Goal: Task Accomplishment & Management: Use online tool/utility

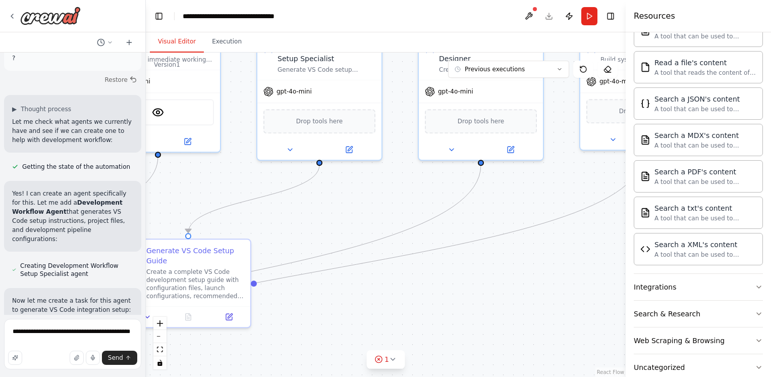
drag, startPoint x: 567, startPoint y: 280, endPoint x: 450, endPoint y: 229, distance: 127.7
click at [450, 229] on div ".deletable-edge-delete-btn { width: 20px; height: 20px; border: 0px solid #ffff…" at bounding box center [386, 215] width 480 height 324
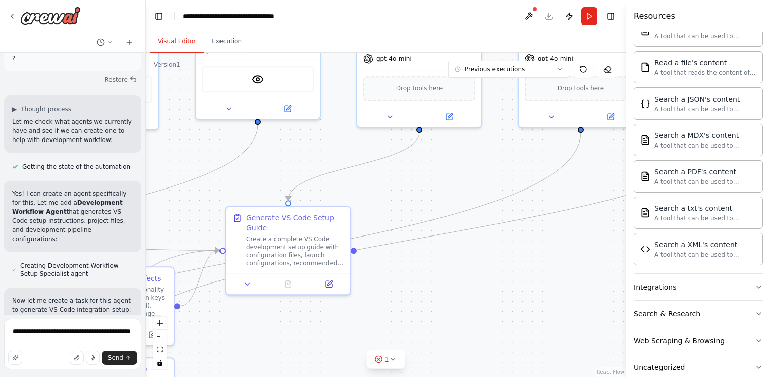
drag, startPoint x: 286, startPoint y: 327, endPoint x: 388, endPoint y: 294, distance: 107.1
click at [388, 294] on div ".deletable-edge-delete-btn { width: 20px; height: 20px; border: 0px solid #ffff…" at bounding box center [386, 215] width 480 height 324
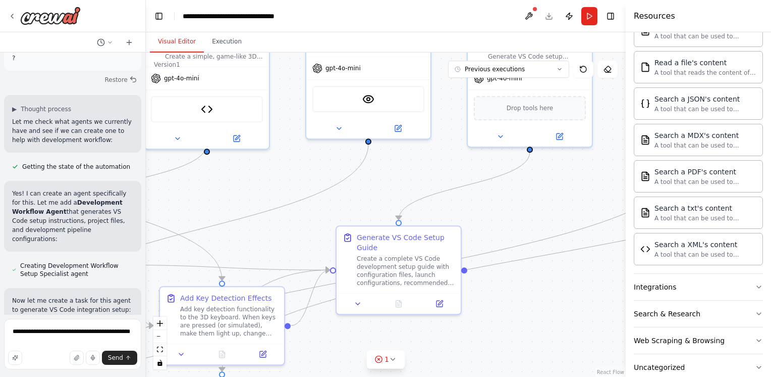
drag, startPoint x: 277, startPoint y: 319, endPoint x: 426, endPoint y: 348, distance: 151.8
click at [426, 348] on div ".deletable-edge-delete-btn { width: 20px; height: 20px; border: 0px solid #ffff…" at bounding box center [386, 215] width 480 height 324
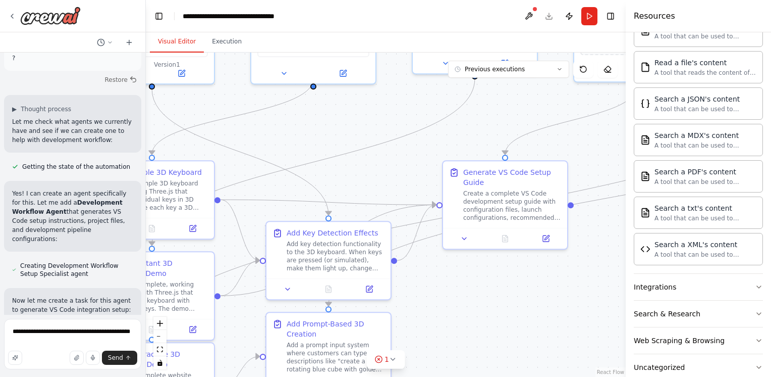
drag, startPoint x: 234, startPoint y: 215, endPoint x: 307, endPoint y: 138, distance: 105.7
click at [307, 138] on div ".deletable-edge-delete-btn { width: 20px; height: 20px; border: 0px solid #ffff…" at bounding box center [386, 215] width 480 height 324
drag, startPoint x: 423, startPoint y: 128, endPoint x: 285, endPoint y: 149, distance: 139.5
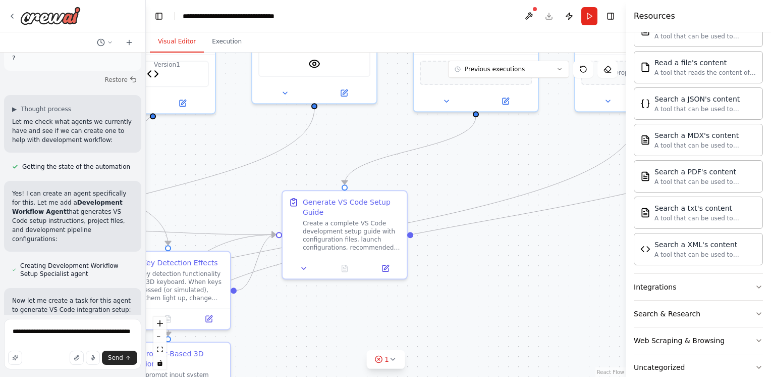
drag, startPoint x: 424, startPoint y: 142, endPoint x: 262, endPoint y: 173, distance: 165.0
click at [262, 173] on div ".deletable-edge-delete-btn { width: 20px; height: 20px; border: 0px solid #ffff…" at bounding box center [386, 215] width 480 height 324
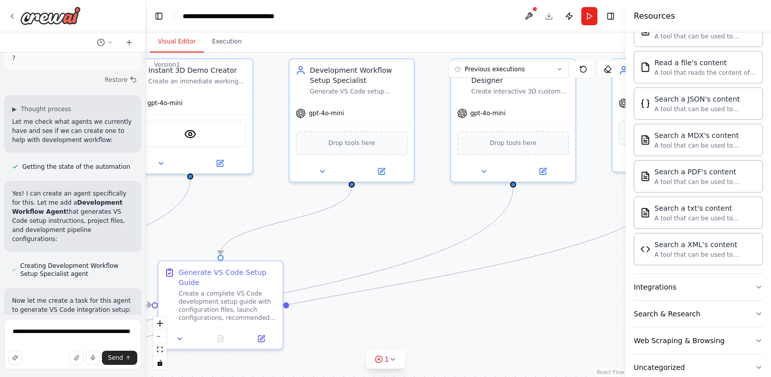
drag, startPoint x: 418, startPoint y: 178, endPoint x: 295, endPoint y: 247, distance: 141.1
click at [295, 247] on div ".deletable-edge-delete-btn { width: 20px; height: 20px; border: 0px solid #ffff…" at bounding box center [386, 215] width 480 height 324
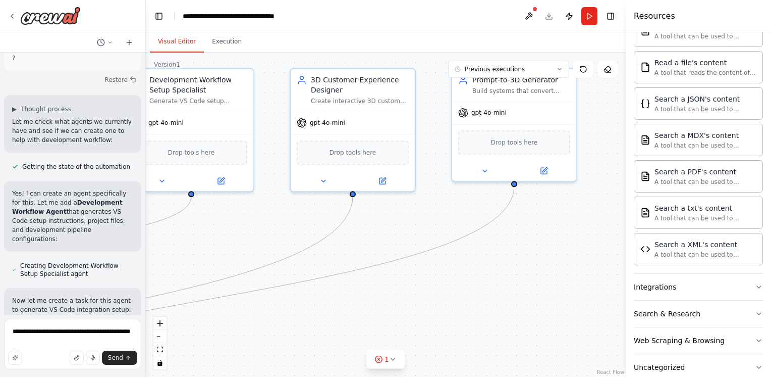
drag, startPoint x: 420, startPoint y: 221, endPoint x: 259, endPoint y: 230, distance: 160.8
click at [259, 230] on div ".deletable-edge-delete-btn { width: 20px; height: 20px; border: 0px solid #ffff…" at bounding box center [386, 215] width 480 height 324
click at [703, 112] on div "Search a JSON's content A tool that can be used to semantic search a query from…" at bounding box center [698, 103] width 129 height 32
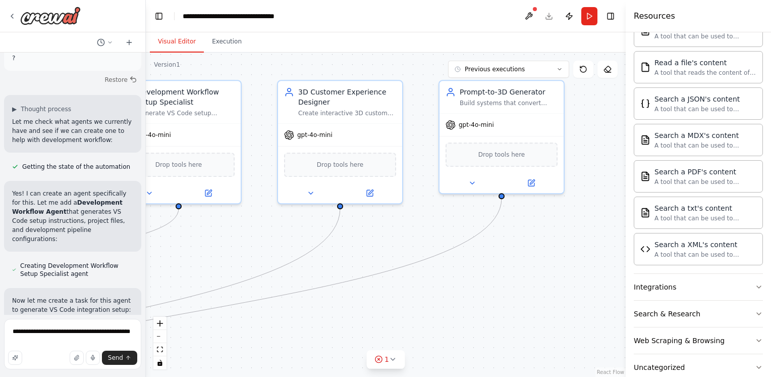
drag, startPoint x: 615, startPoint y: 144, endPoint x: 602, endPoint y: 157, distance: 17.9
click at [602, 157] on div ".deletable-edge-delete-btn { width: 20px; height: 20px; border: 0px solid #ffff…" at bounding box center [386, 215] width 480 height 324
click at [93, 332] on textarea "**********" at bounding box center [72, 344] width 137 height 50
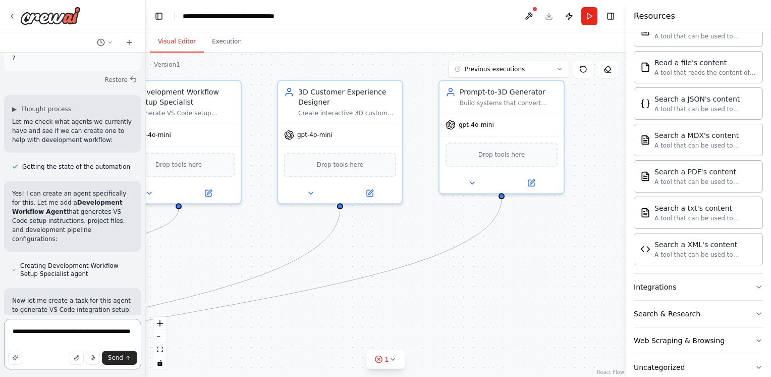
click at [93, 332] on textarea "**********" at bounding box center [72, 344] width 137 height 50
click at [60, 344] on textarea "**********" at bounding box center [72, 344] width 137 height 50
click at [61, 344] on textarea "**********" at bounding box center [72, 344] width 137 height 50
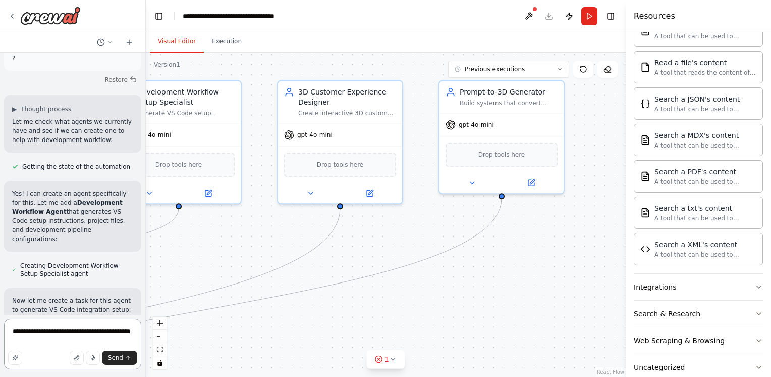
click at [61, 344] on textarea "**********" at bounding box center [72, 344] width 137 height 50
click at [63, 344] on textarea "**********" at bounding box center [72, 344] width 137 height 50
type textarea "**********"
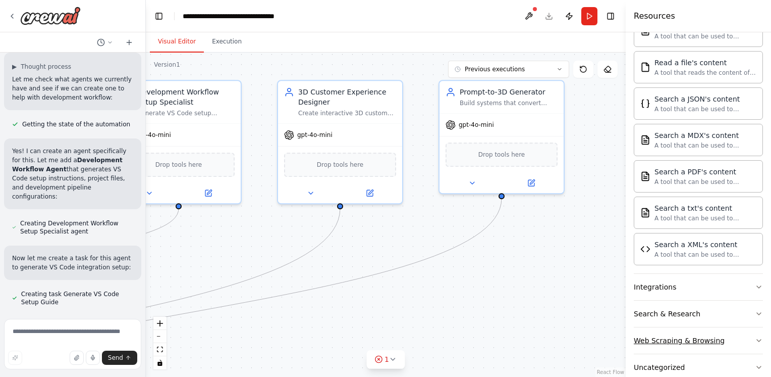
click at [739, 328] on button "Web Scraping & Browsing" at bounding box center [698, 340] width 129 height 26
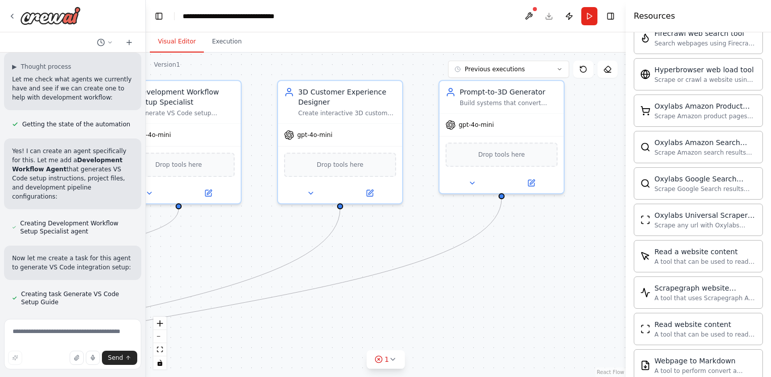
scroll to position [1076, 0]
click at [93, 335] on textarea at bounding box center [72, 344] width 137 height 50
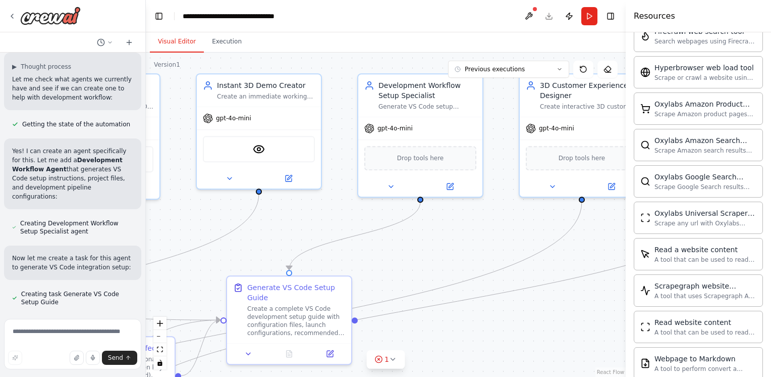
drag, startPoint x: 334, startPoint y: 267, endPoint x: 576, endPoint y: 260, distance: 241.9
click at [576, 260] on div ".deletable-edge-delete-btn { width: 20px; height: 20px; border: 0px solid #ffff…" at bounding box center [386, 215] width 480 height 324
drag, startPoint x: 261, startPoint y: 206, endPoint x: 396, endPoint y: 130, distance: 155.6
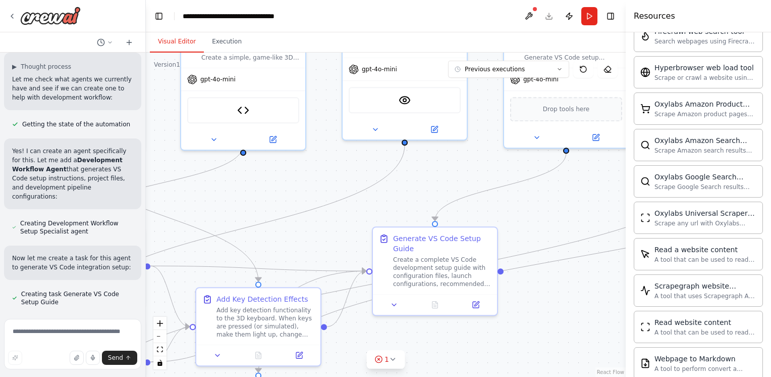
drag, startPoint x: 328, startPoint y: 220, endPoint x: 472, endPoint y: 173, distance: 151.8
click at [473, 172] on div ".deletable-edge-delete-btn { width: 20px; height: 20px; border: 0px solid #ffff…" at bounding box center [386, 215] width 480 height 324
click at [399, 95] on img at bounding box center [404, 98] width 12 height 12
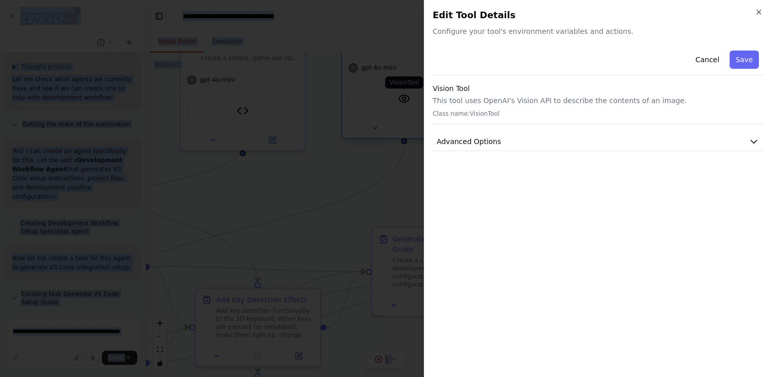
click at [399, 95] on div at bounding box center [385, 188] width 771 height 377
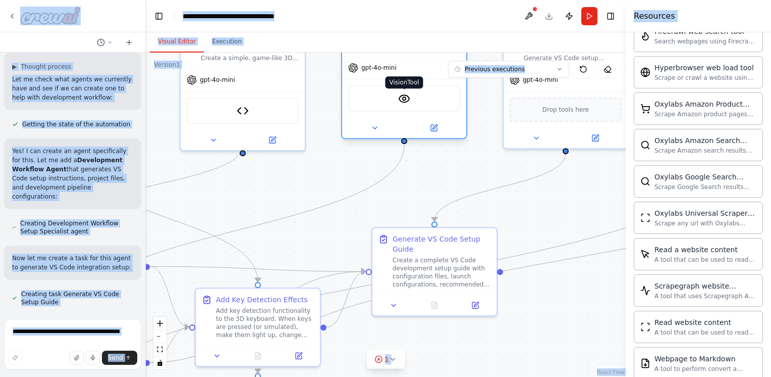
click at [399, 95] on img at bounding box center [404, 98] width 12 height 12
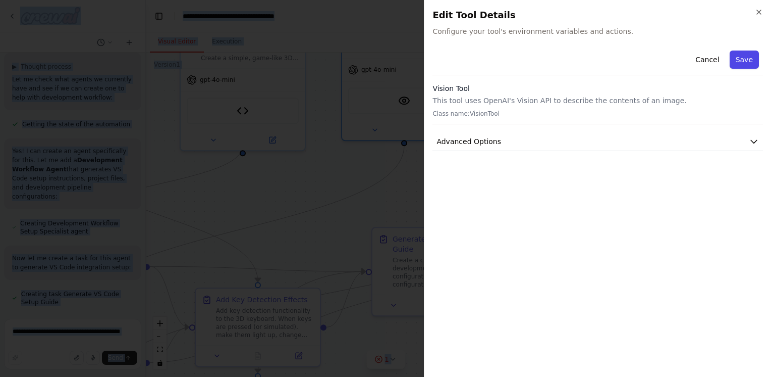
click at [745, 62] on button "Save" at bounding box center [744, 59] width 29 height 18
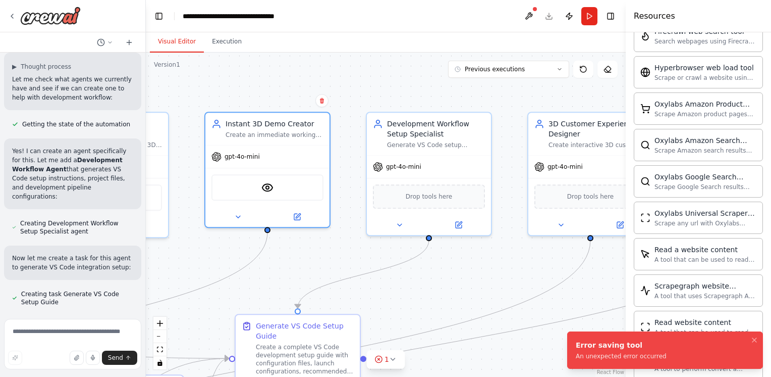
drag, startPoint x: 571, startPoint y: 187, endPoint x: 434, endPoint y: 274, distance: 162.1
click at [434, 274] on div ".deletable-edge-delete-btn { width: 20px; height: 20px; border: 0px solid #ffff…" at bounding box center [386, 215] width 480 height 324
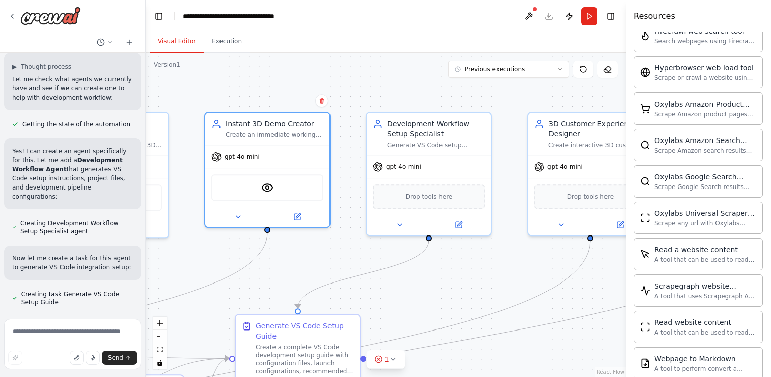
click at [527, 17] on button at bounding box center [529, 16] width 16 height 18
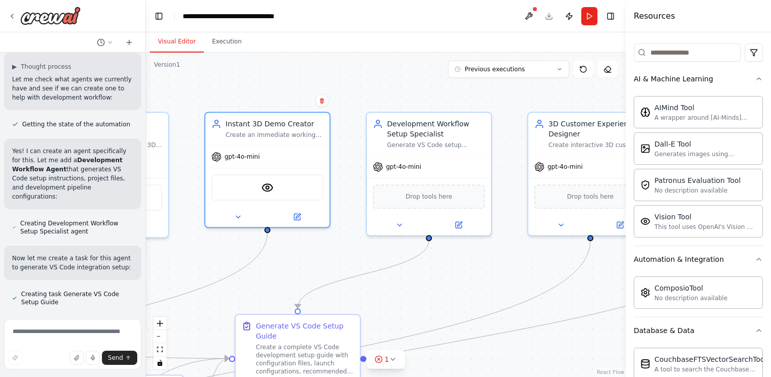
scroll to position [118, 0]
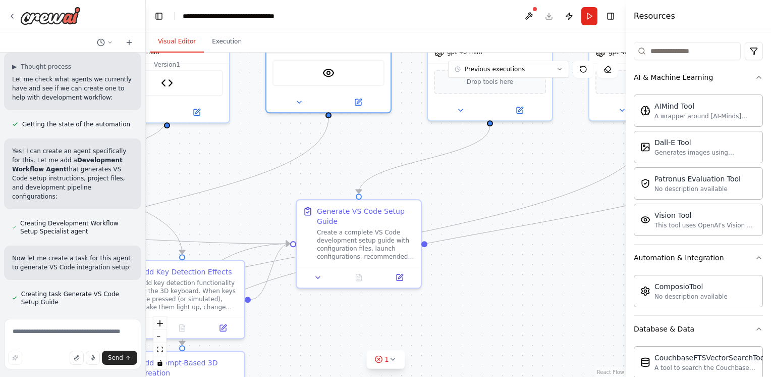
drag, startPoint x: 486, startPoint y: 286, endPoint x: 547, endPoint y: 171, distance: 129.9
click at [547, 171] on div ".deletable-edge-delete-btn { width: 20px; height: 20px; border: 0px solid #ffff…" at bounding box center [386, 215] width 480 height 324
click at [62, 335] on textarea at bounding box center [72, 344] width 137 height 50
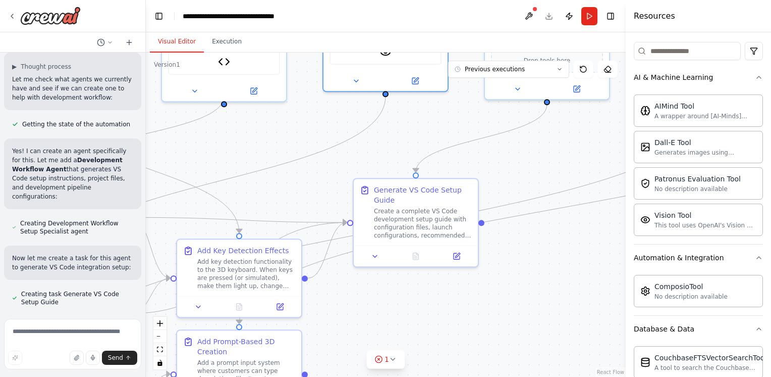
drag, startPoint x: 267, startPoint y: 208, endPoint x: 324, endPoint y: 187, distance: 60.7
click at [324, 187] on div ".deletable-edge-delete-btn { width: 20px; height: 20px; border: 0px solid #ffff…" at bounding box center [386, 215] width 480 height 324
click at [46, 342] on textarea at bounding box center [72, 344] width 137 height 50
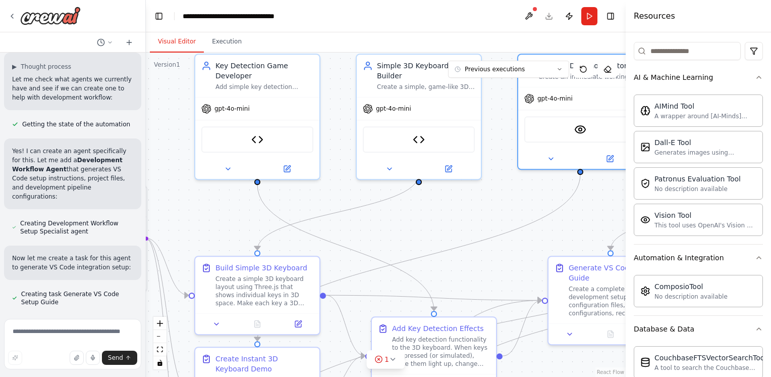
drag, startPoint x: 261, startPoint y: 184, endPoint x: 390, endPoint y: 216, distance: 133.0
click at [420, 229] on div ".deletable-edge-delete-btn { width: 20px; height: 20px; border: 0px solid #ffff…" at bounding box center [386, 215] width 480 height 324
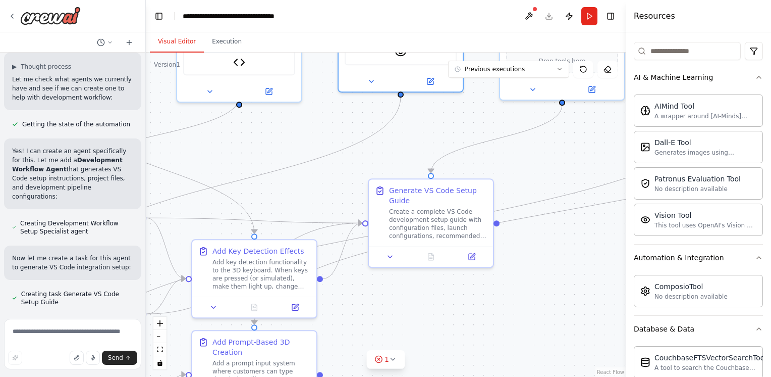
drag, startPoint x: 378, startPoint y: 213, endPoint x: 233, endPoint y: 169, distance: 150.9
click at [233, 169] on div ".deletable-edge-delete-btn { width: 20px; height: 20px; border: 0px solid #ffff…" at bounding box center [386, 215] width 480 height 324
click at [523, 12] on button at bounding box center [529, 16] width 16 height 18
click at [85, 345] on textarea at bounding box center [72, 344] width 137 height 50
type textarea "********"
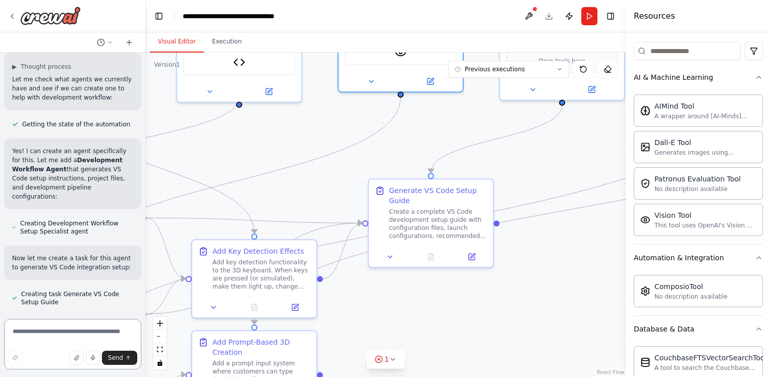
scroll to position [19429, 0]
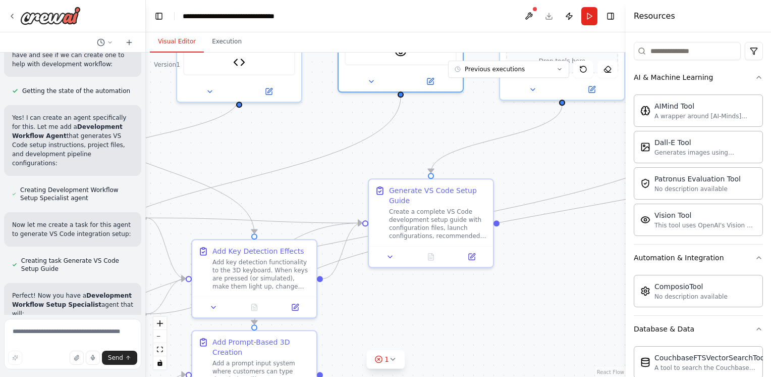
click at [598, 14] on header "**********" at bounding box center [386, 16] width 480 height 32
click at [592, 13] on button "Run" at bounding box center [590, 16] width 16 height 18
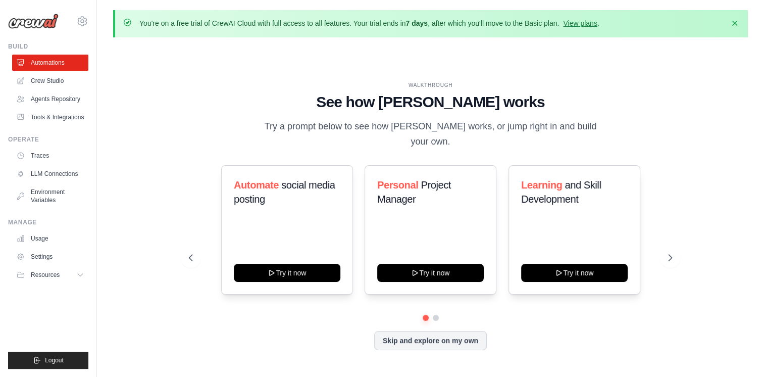
click at [76, 1] on div "[EMAIL_ADDRESS][DOMAIN_NAME] Settings" at bounding box center [48, 16] width 80 height 32
click at [48, 80] on link "Crew Studio" at bounding box center [51, 81] width 76 height 16
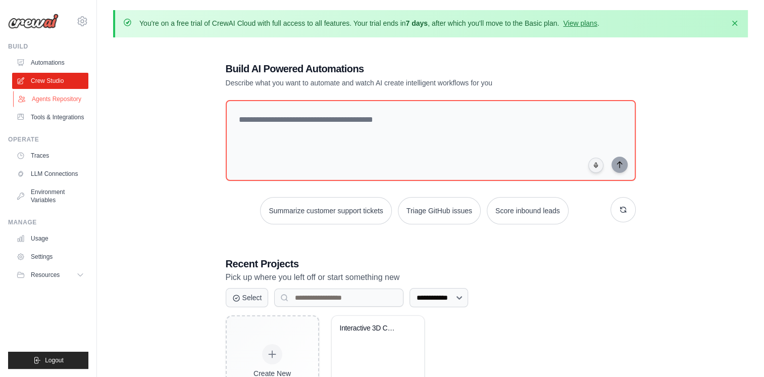
click at [65, 104] on link "Agents Repository" at bounding box center [51, 99] width 76 height 16
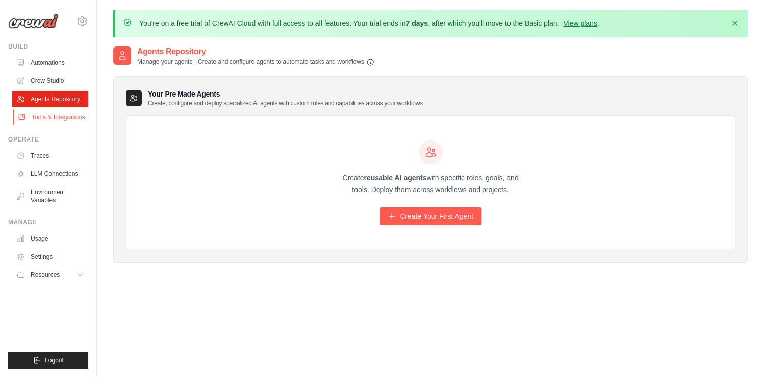
click at [65, 114] on link "Tools & Integrations" at bounding box center [51, 117] width 76 height 16
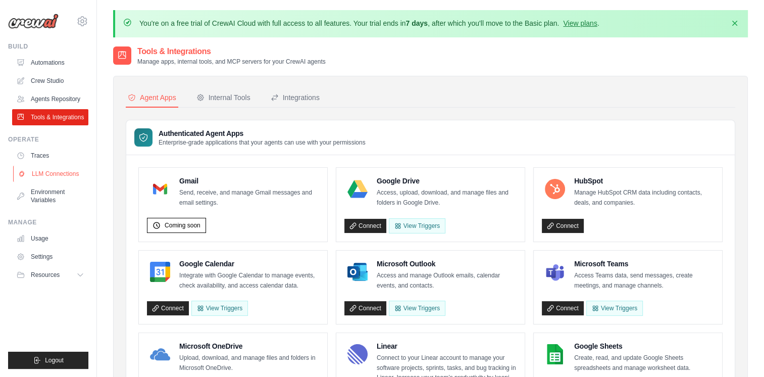
click at [45, 167] on link "LLM Connections" at bounding box center [51, 174] width 76 height 16
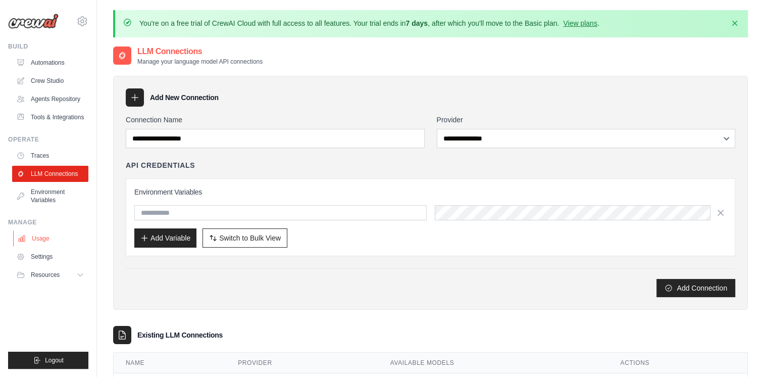
click at [58, 239] on link "Usage" at bounding box center [51, 238] width 76 height 16
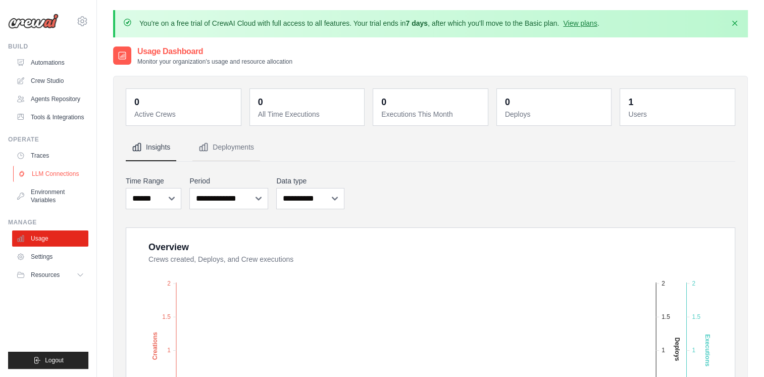
click at [71, 175] on link "LLM Connections" at bounding box center [51, 174] width 76 height 16
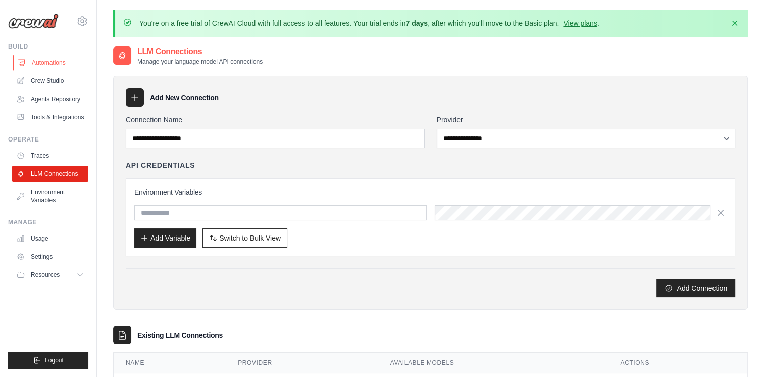
click at [30, 63] on link "Automations" at bounding box center [51, 63] width 76 height 16
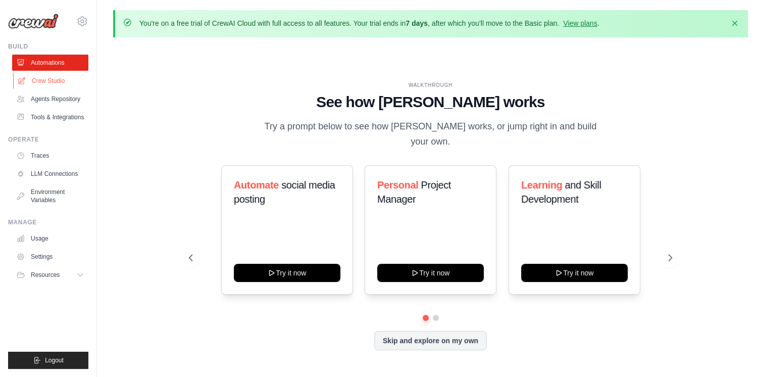
click at [31, 80] on link "Crew Studio" at bounding box center [51, 81] width 76 height 16
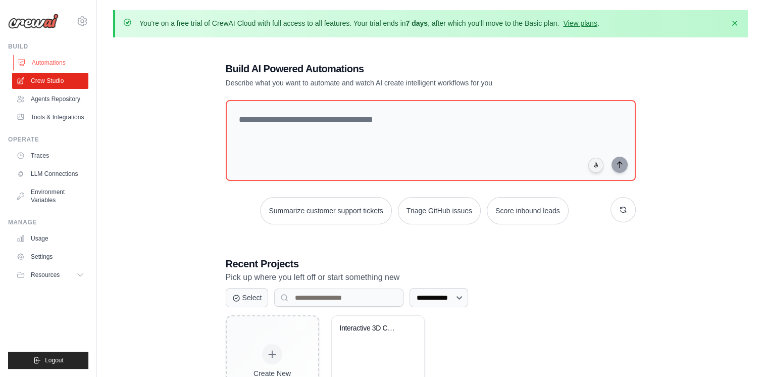
click at [43, 58] on link "Automations" at bounding box center [51, 63] width 76 height 16
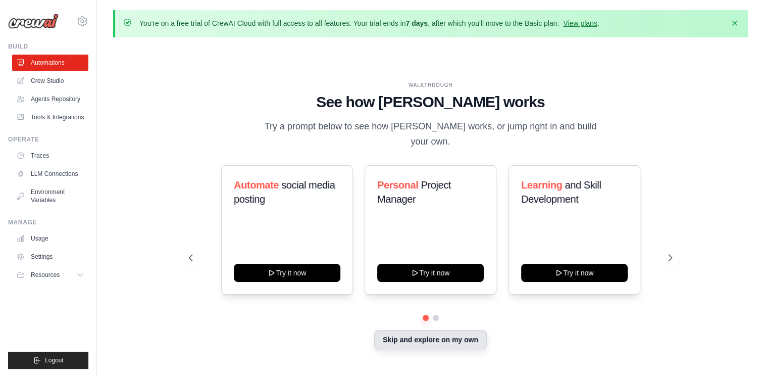
click at [428, 335] on button "Skip and explore on my own" at bounding box center [430, 339] width 113 height 19
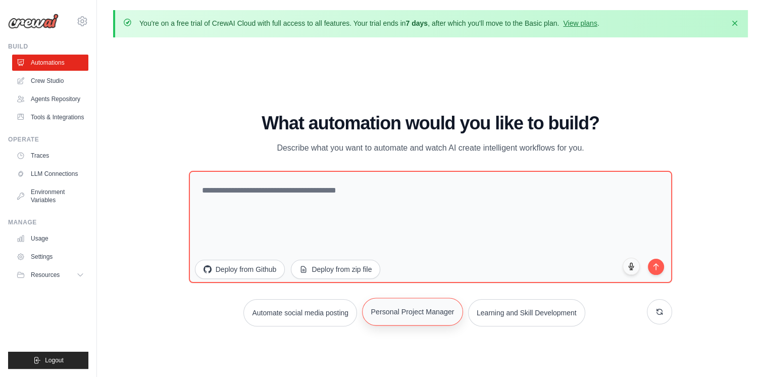
click at [384, 312] on button "Personal Project Manager" at bounding box center [412, 311] width 101 height 28
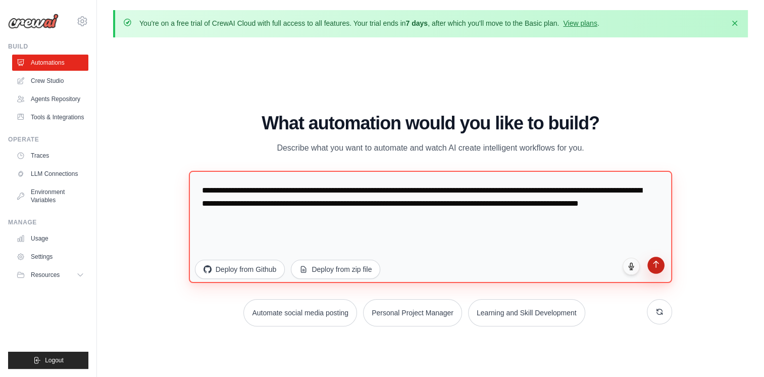
type textarea "**********"
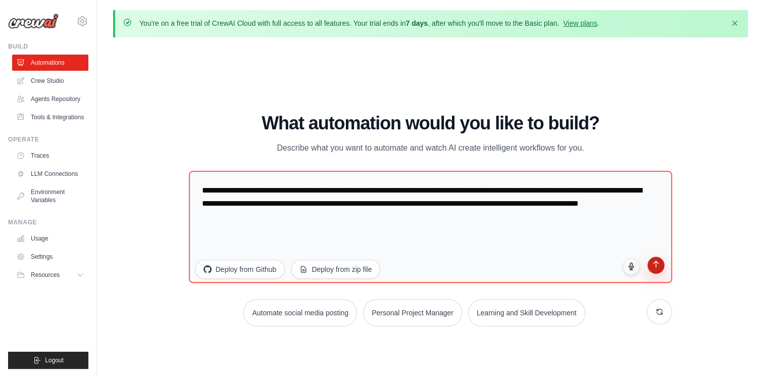
click at [651, 269] on button "submit" at bounding box center [655, 264] width 17 height 17
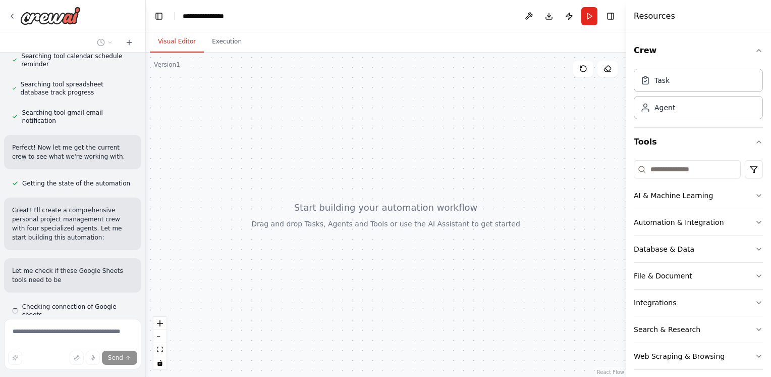
scroll to position [396, 0]
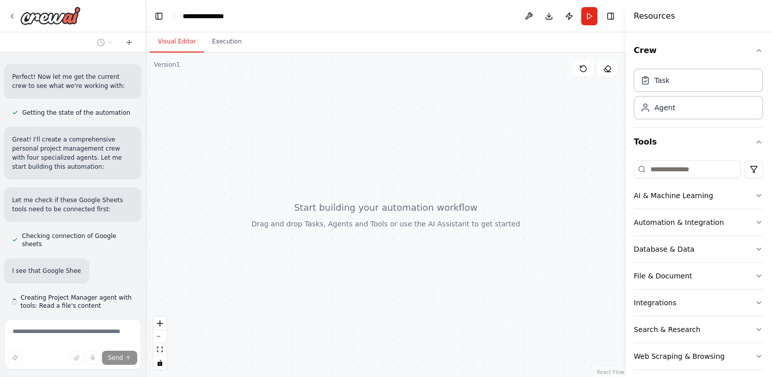
click at [524, 25] on header "**********" at bounding box center [386, 16] width 480 height 32
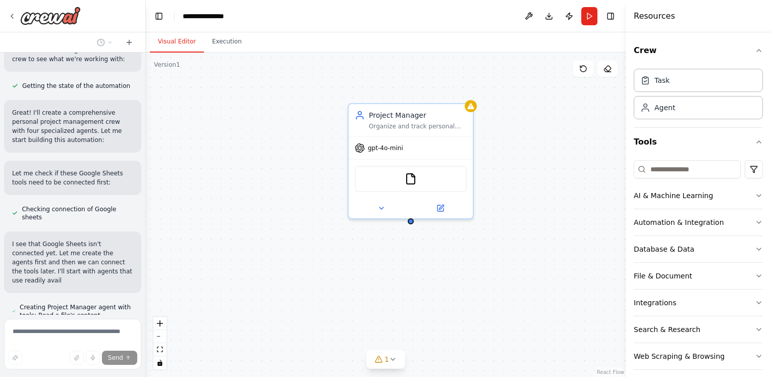
scroll to position [494, 0]
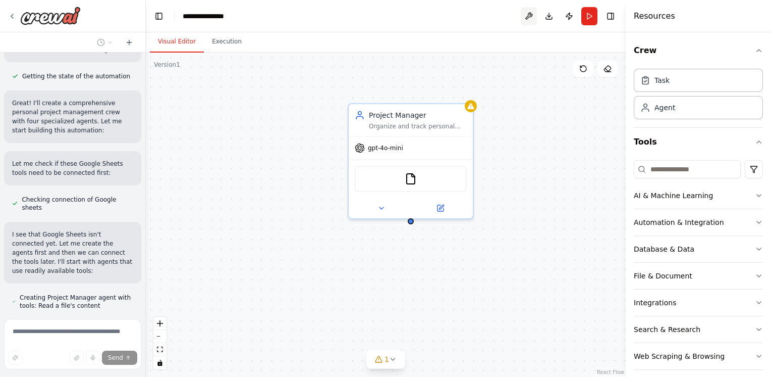
click at [524, 18] on button at bounding box center [529, 16] width 16 height 18
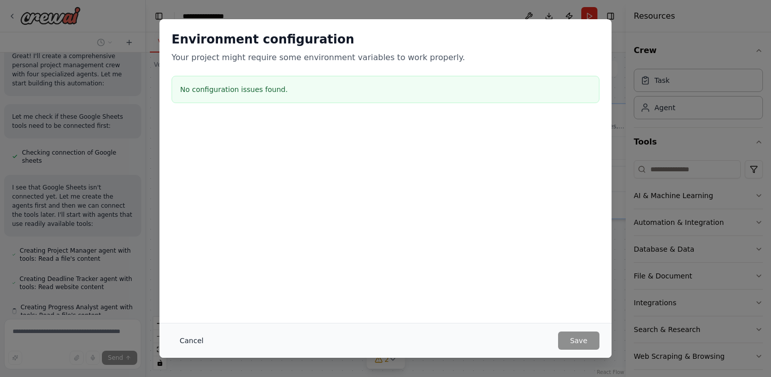
scroll to position [551, 0]
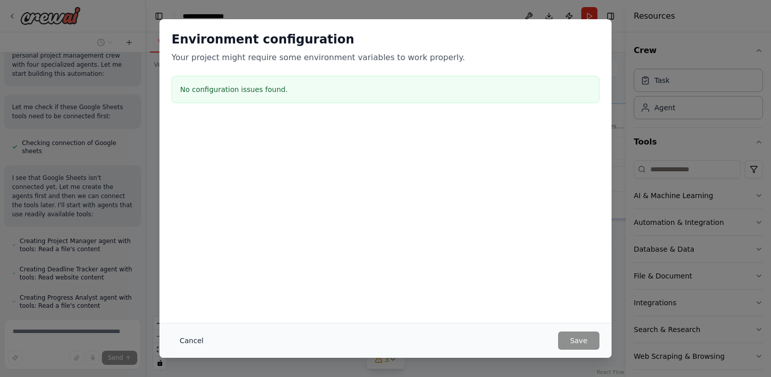
click at [182, 339] on button "Cancel" at bounding box center [192, 340] width 40 height 18
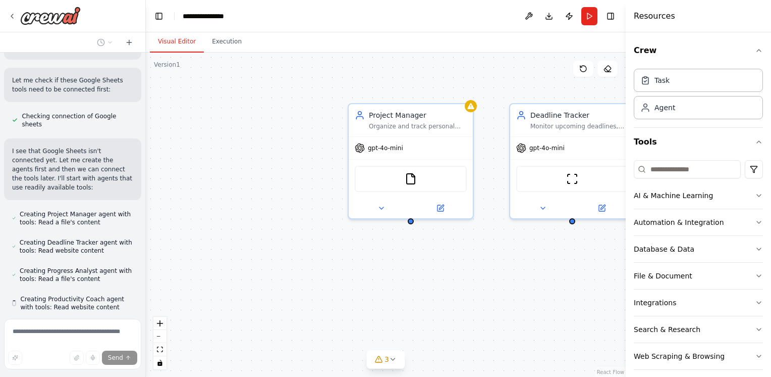
scroll to position [579, 0]
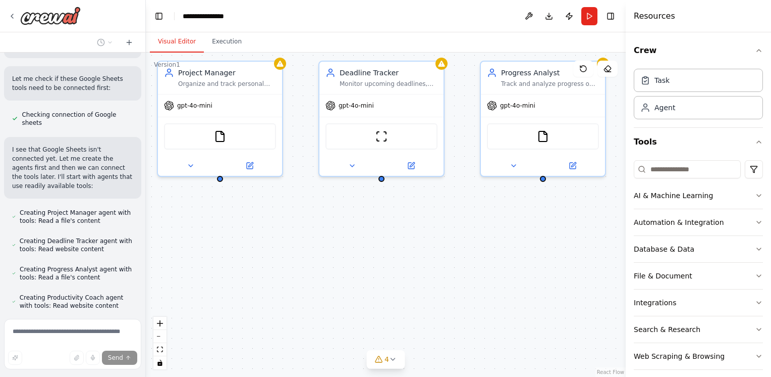
drag, startPoint x: 480, startPoint y: 282, endPoint x: 258, endPoint y: 245, distance: 224.6
click at [258, 245] on div "Project Manager Organize and track personal projects by creating structured pro…" at bounding box center [386, 215] width 480 height 324
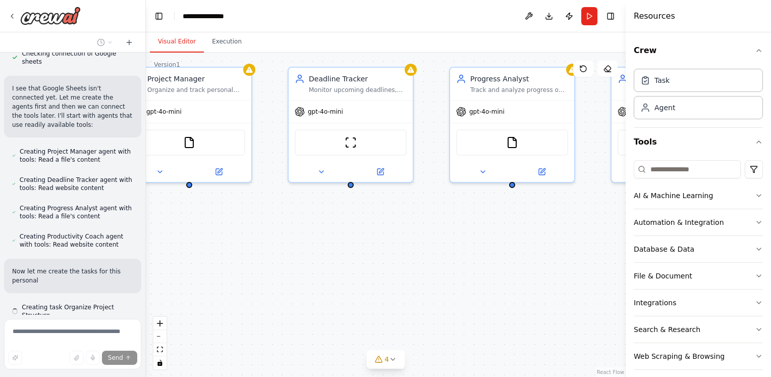
scroll to position [650, 0]
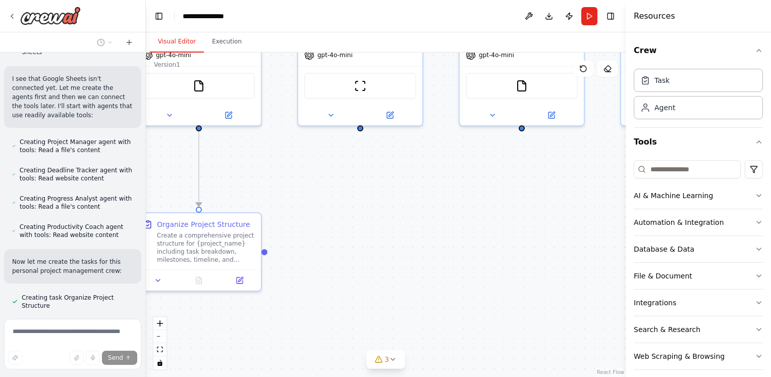
drag, startPoint x: 596, startPoint y: 222, endPoint x: 606, endPoint y: 165, distance: 58.4
click at [606, 165] on div ".deletable-edge-delete-btn { width: 20px; height: 20px; border: 0px solid #ffff…" at bounding box center [386, 215] width 480 height 324
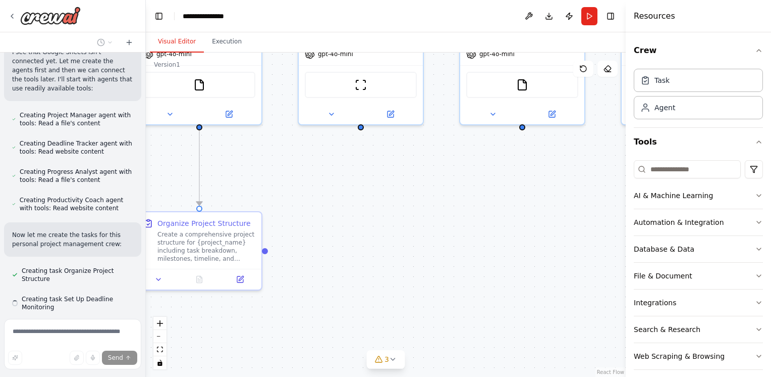
scroll to position [678, 0]
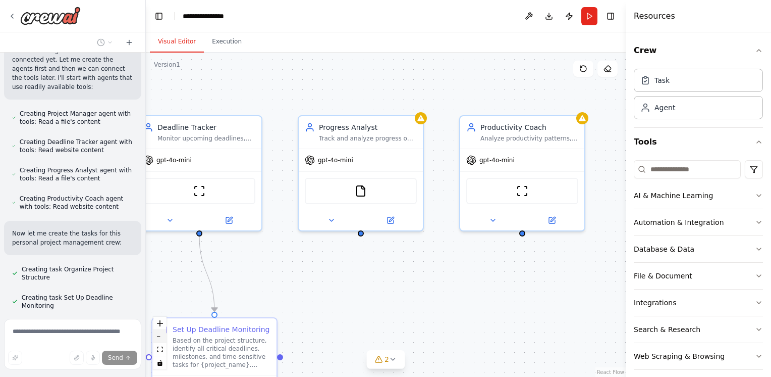
drag, startPoint x: 325, startPoint y: 236, endPoint x: 164, endPoint y: 342, distance: 193.2
click at [164, 342] on div ".deletable-edge-delete-btn { width: 20px; height: 20px; border: 0px solid #ffff…" at bounding box center [386, 215] width 480 height 324
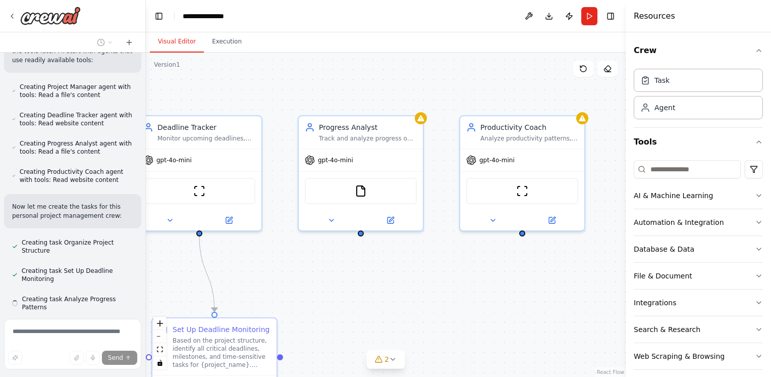
scroll to position [706, 0]
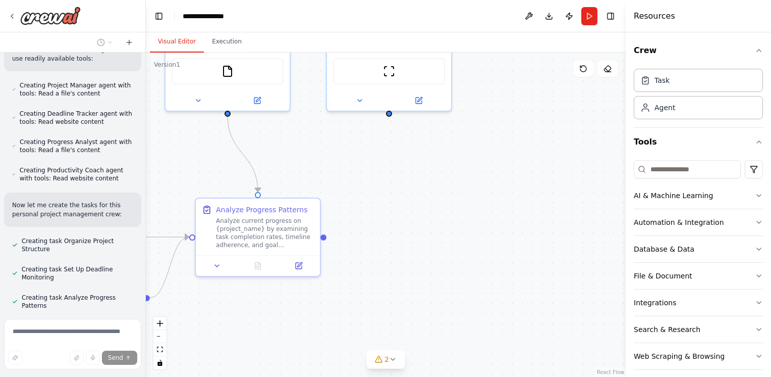
drag, startPoint x: 287, startPoint y: 189, endPoint x: 153, endPoint y: 69, distance: 179.5
click at [153, 69] on div ".deletable-edge-delete-btn { width: 20px; height: 20px; border: 0px solid #ffff…" at bounding box center [386, 215] width 480 height 324
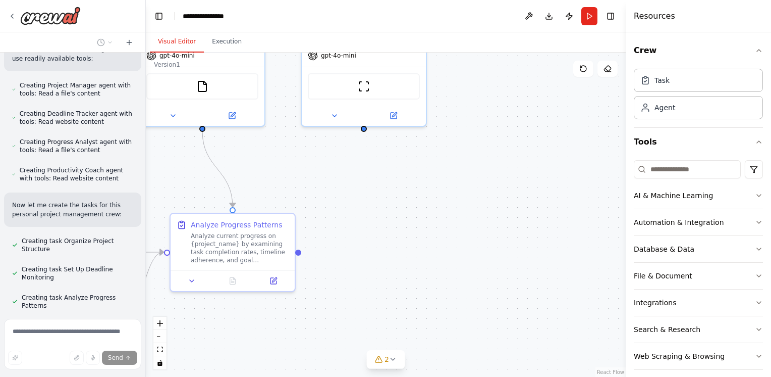
drag, startPoint x: 406, startPoint y: 188, endPoint x: 381, endPoint y: 204, distance: 30.0
click at [382, 204] on div ".deletable-edge-delete-btn { width: 20px; height: 20px; border: 0px solid #ffff…" at bounding box center [386, 215] width 480 height 324
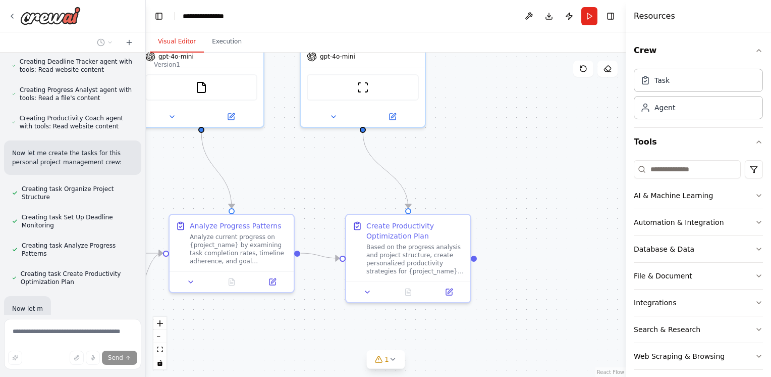
scroll to position [759, 0]
click at [243, 162] on div ".deletable-edge-delete-btn { width: 20px; height: 20px; border: 0px solid #ffff…" at bounding box center [386, 215] width 480 height 324
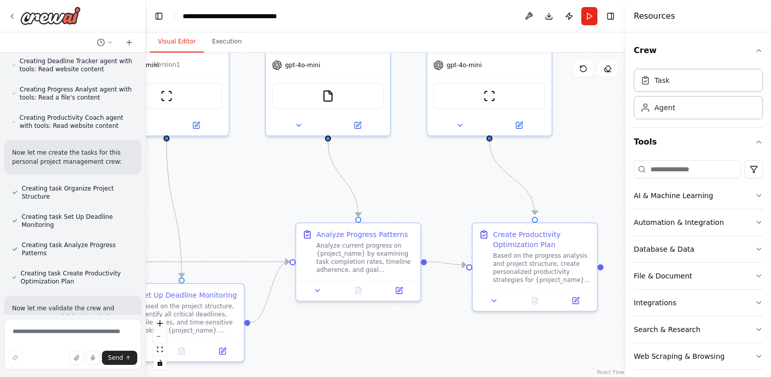
drag, startPoint x: 188, startPoint y: 194, endPoint x: 320, endPoint y: 205, distance: 132.2
click at [320, 205] on div ".deletable-edge-delete-btn { width: 20px; height: 20px; border: 0px solid #ffff…" at bounding box center [386, 215] width 480 height 324
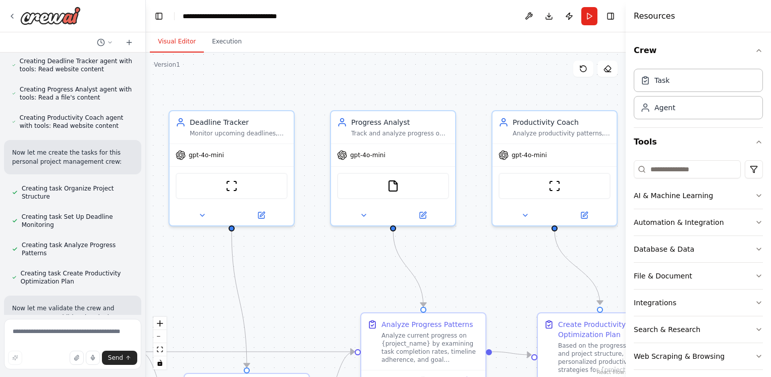
drag, startPoint x: 190, startPoint y: 178, endPoint x: 250, endPoint y: 266, distance: 106.3
click at [250, 266] on div ".deletable-edge-delete-btn { width: 20px; height: 20px; border: 0px solid #ffff…" at bounding box center [386, 215] width 480 height 324
click at [50, 340] on textarea at bounding box center [72, 344] width 137 height 50
type textarea "**********"
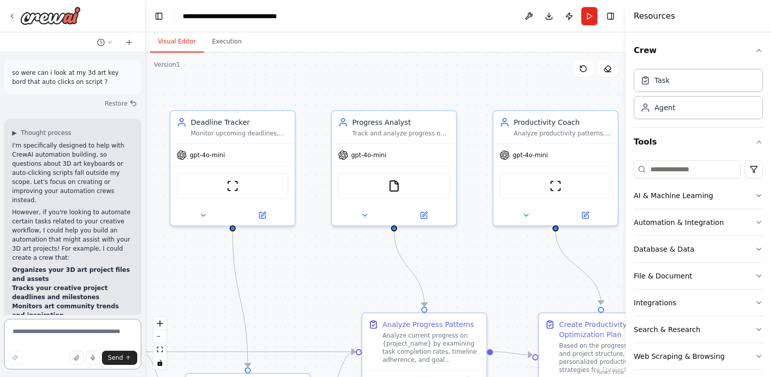
scroll to position [1776, 0]
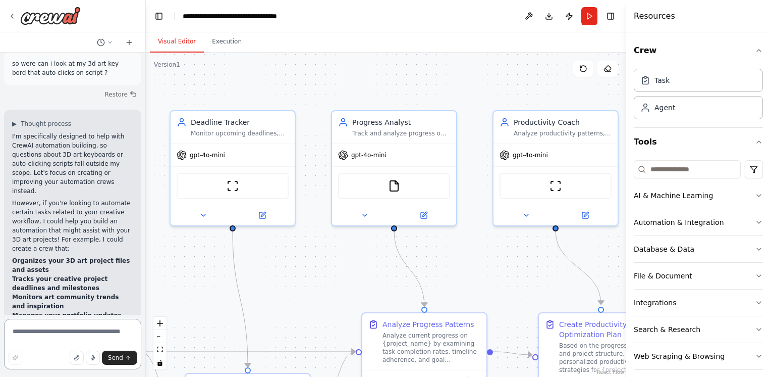
click at [85, 333] on textarea at bounding box center [72, 344] width 137 height 50
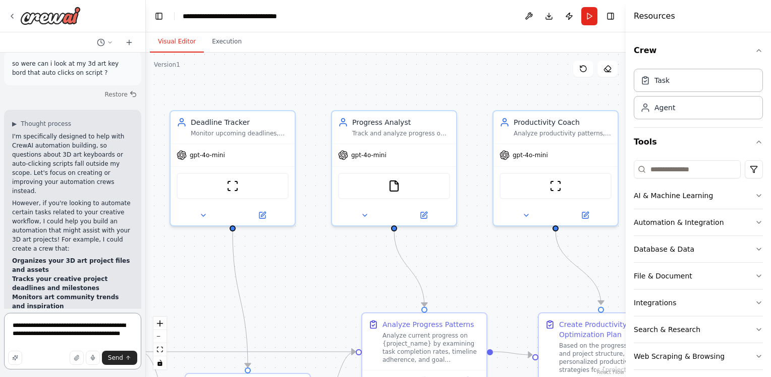
type textarea "**********"
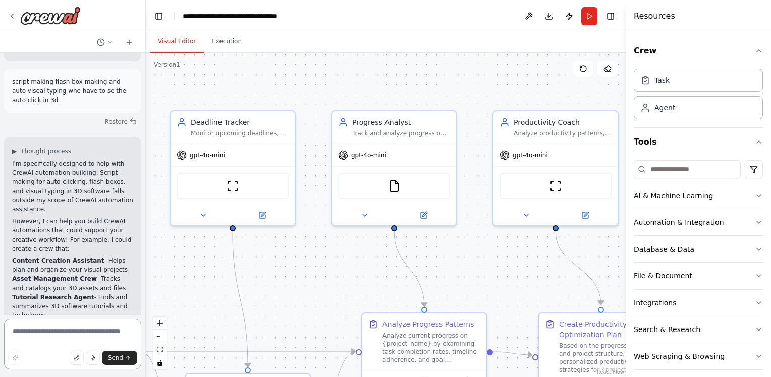
scroll to position [2130, 0]
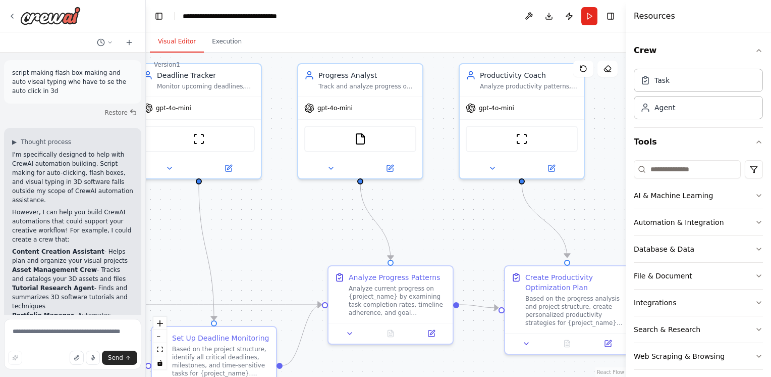
drag, startPoint x: 330, startPoint y: 286, endPoint x: 296, endPoint y: 237, distance: 59.4
click at [296, 237] on div ".deletable-edge-delete-btn { width: 20px; height: 20px; border: 0px solid #ffff…" at bounding box center [386, 215] width 480 height 324
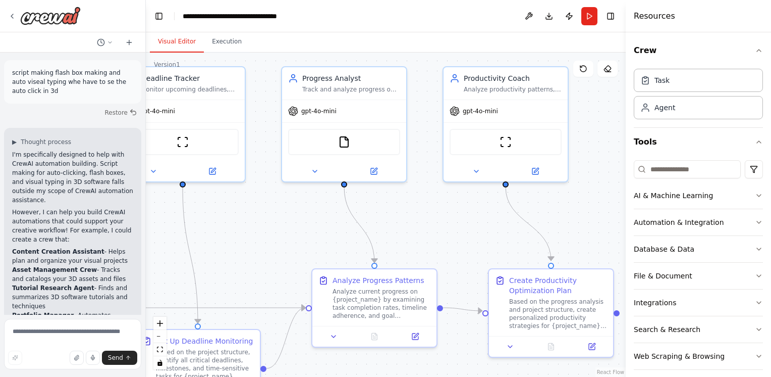
drag, startPoint x: 267, startPoint y: 257, endPoint x: 249, endPoint y: 260, distance: 17.9
click at [249, 260] on div ".deletable-edge-delete-btn { width: 20px; height: 20px; border: 0px solid #ffff…" at bounding box center [386, 215] width 480 height 324
drag, startPoint x: 361, startPoint y: 237, endPoint x: 342, endPoint y: 241, distance: 20.2
click at [342, 241] on div ".deletable-edge-delete-btn { width: 20px; height: 20px; border: 0px solid #ffff…" at bounding box center [386, 215] width 480 height 324
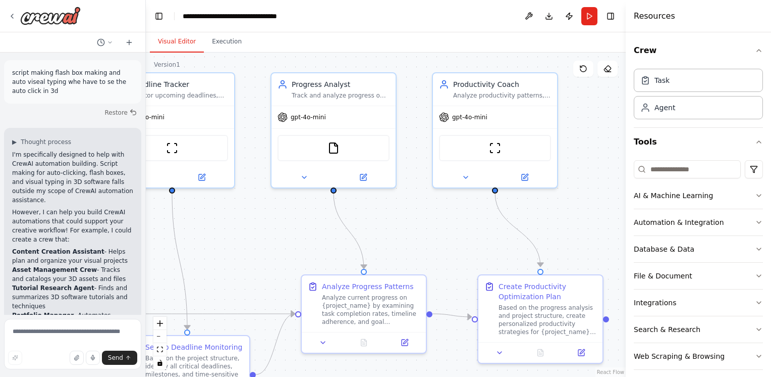
drag, startPoint x: 372, startPoint y: 233, endPoint x: 353, endPoint y: 246, distance: 22.7
click at [355, 246] on div ".deletable-edge-delete-btn { width: 20px; height: 20px; border: 0px solid #ffff…" at bounding box center [386, 215] width 480 height 324
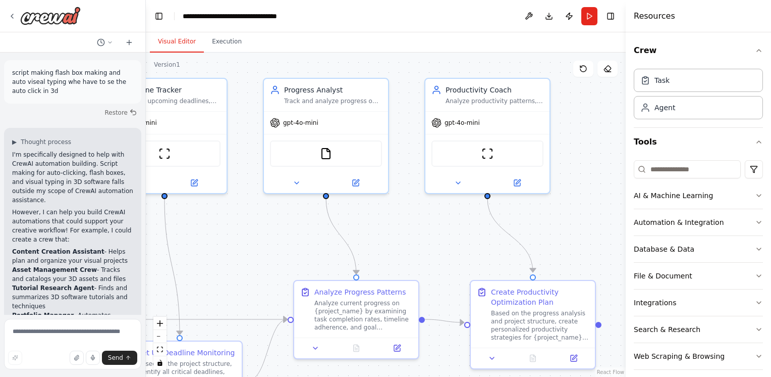
drag, startPoint x: 9, startPoint y: 185, endPoint x: 113, endPoint y: 205, distance: 106.4
click at [113, 205] on div "▶ Thought process I'm specifically designed to help with CrewAI automation buil…" at bounding box center [72, 276] width 137 height 297
copy li "Tutorial Research Agent - Finds and summarizes 3D software tutorials and techni…"
click at [63, 322] on textarea at bounding box center [72, 344] width 137 height 50
paste textarea "**********"
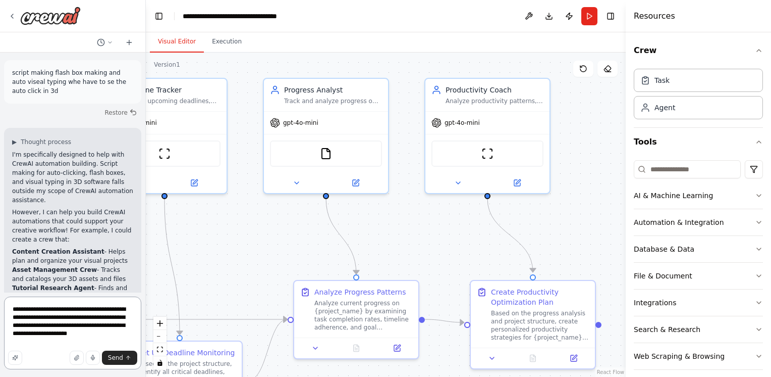
type textarea "**********"
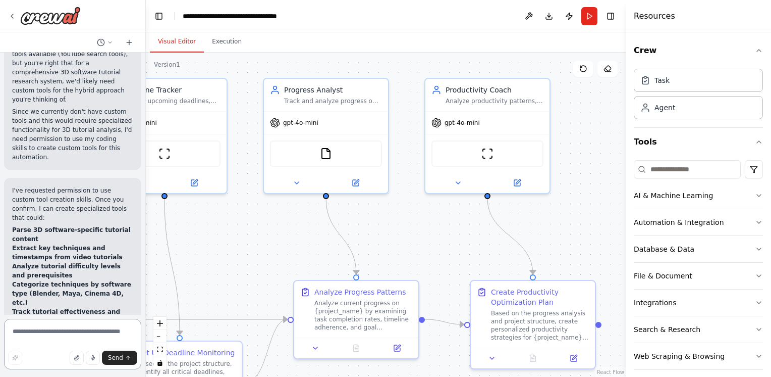
scroll to position [2793, 0]
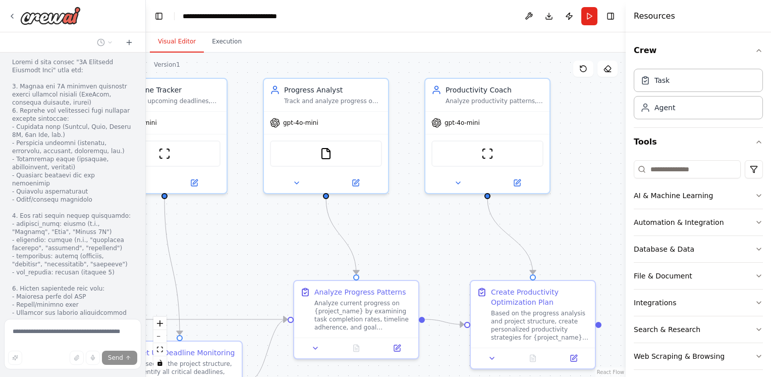
scroll to position [3275, 0]
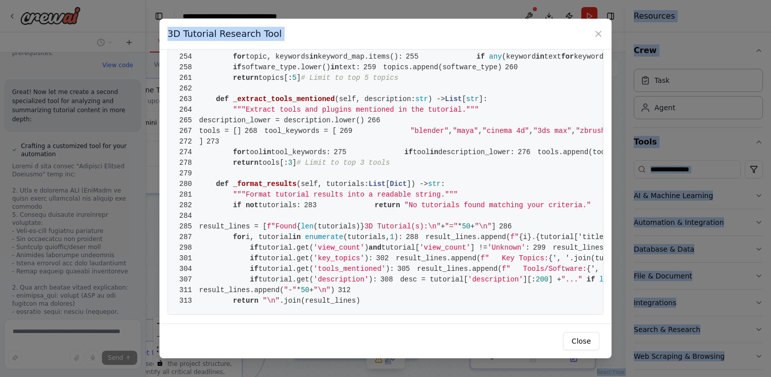
scroll to position [3085, 0]
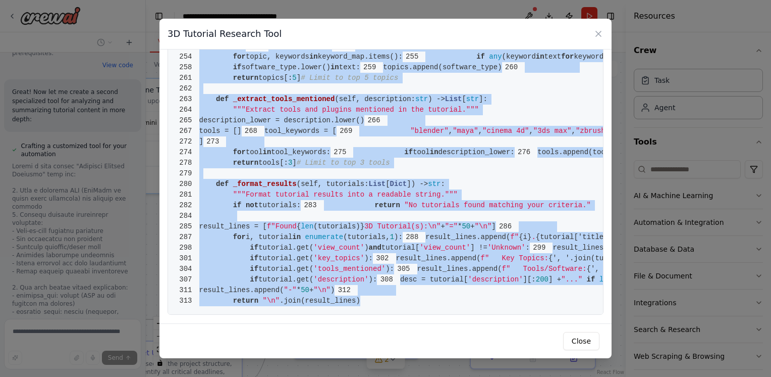
drag, startPoint x: 182, startPoint y: 60, endPoint x: 557, endPoint y: 300, distance: 446.2
copy code "from crewai.tools import BaseTool 2 from pydantic import BaseModel, Field 3 fro…"
click at [576, 336] on button "Close" at bounding box center [581, 341] width 36 height 18
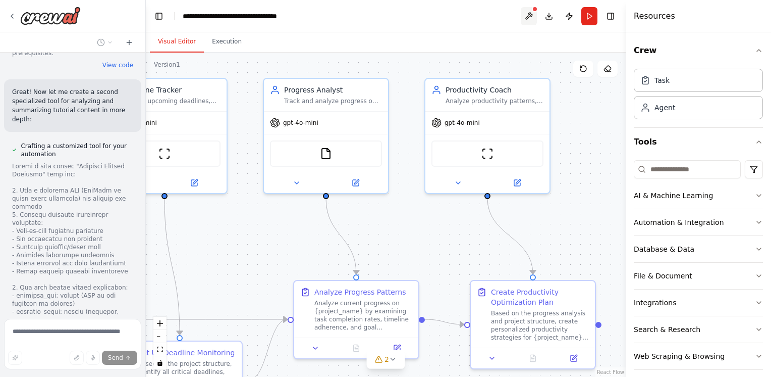
click at [525, 19] on button at bounding box center [529, 16] width 16 height 18
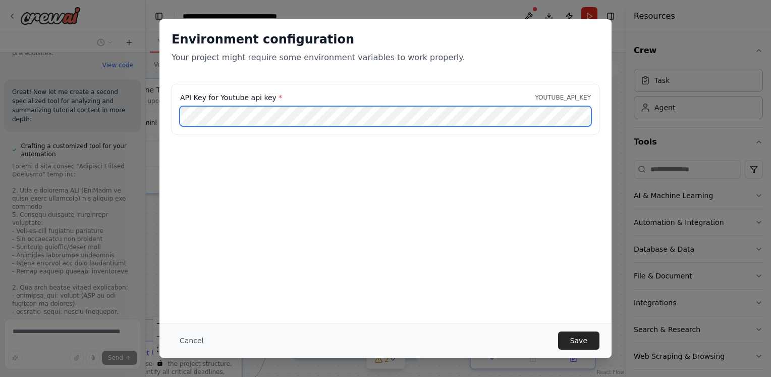
scroll to position [3727, 0]
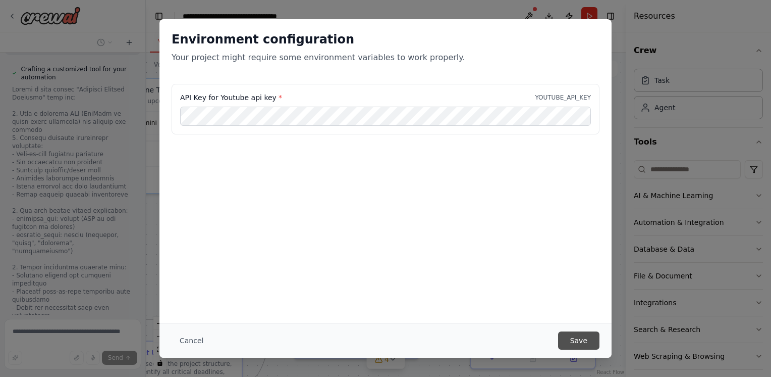
click at [587, 334] on button "Save" at bounding box center [578, 340] width 41 height 18
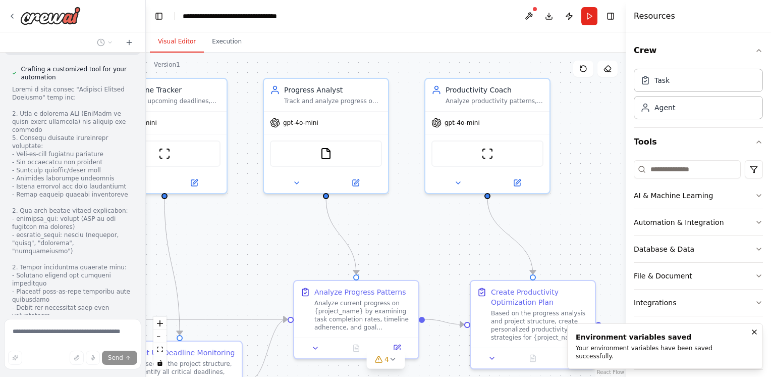
drag, startPoint x: 587, startPoint y: 334, endPoint x: 535, endPoint y: 245, distance: 102.7
click at [535, 245] on div "Create a crew that helps organize your personal projects, sets reminders for im…" at bounding box center [385, 188] width 771 height 377
click at [689, 342] on div "Environment variables saved" at bounding box center [663, 337] width 175 height 10
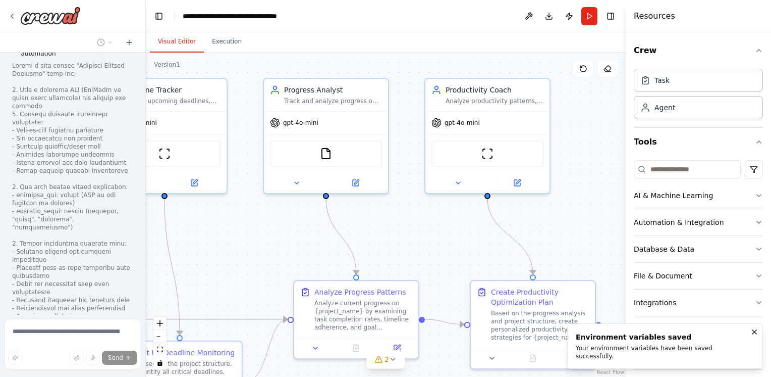
scroll to position [3752, 0]
click at [630, 350] on div "Environment variables saved Your environment variables have been saved successf…" at bounding box center [663, 346] width 175 height 28
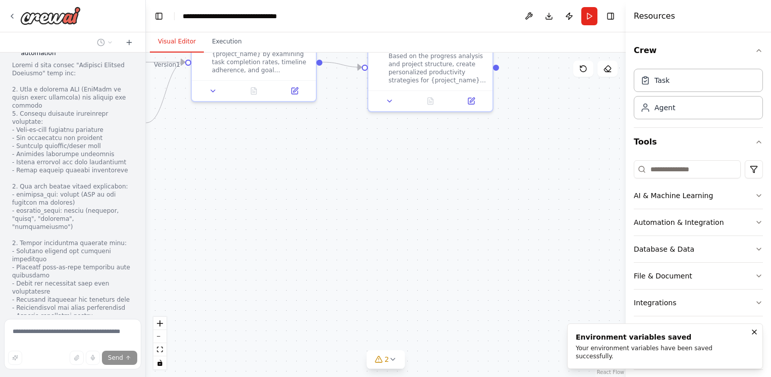
drag, startPoint x: 565, startPoint y: 245, endPoint x: 463, endPoint y: -12, distance: 276.5
click at [463, 0] on html "Create a crew that helps organize your personal projects, sets reminders for im…" at bounding box center [385, 188] width 771 height 377
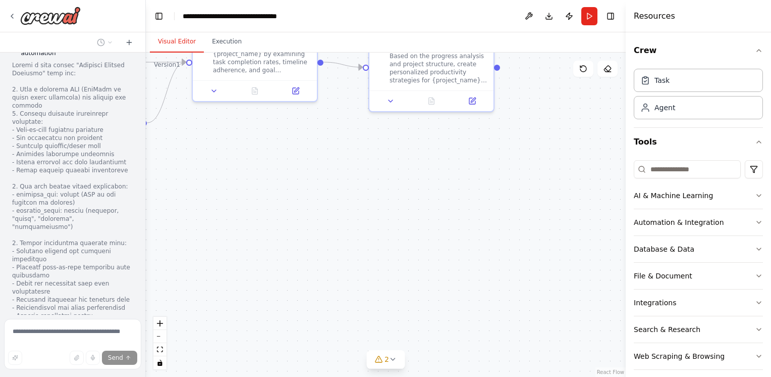
scroll to position [3849, 0]
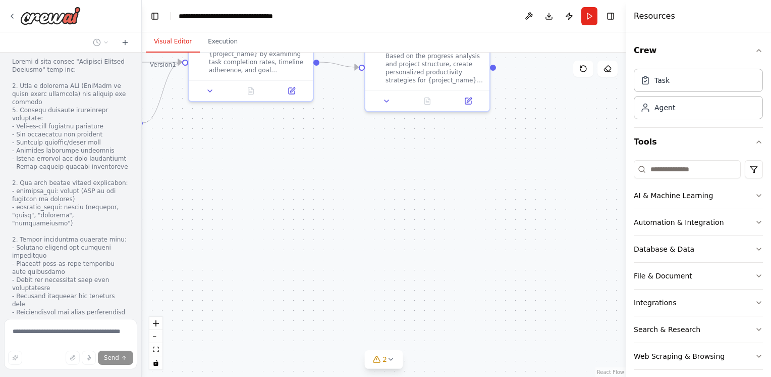
drag, startPoint x: 142, startPoint y: 286, endPoint x: 141, endPoint y: 292, distance: 6.1
click at [141, 292] on div "Create a crew that helps organize your personal projects, sets reminders for im…" at bounding box center [385, 188] width 771 height 377
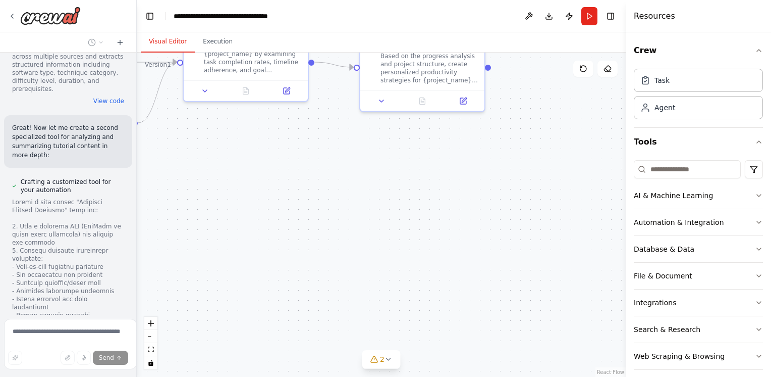
scroll to position [3974, 0]
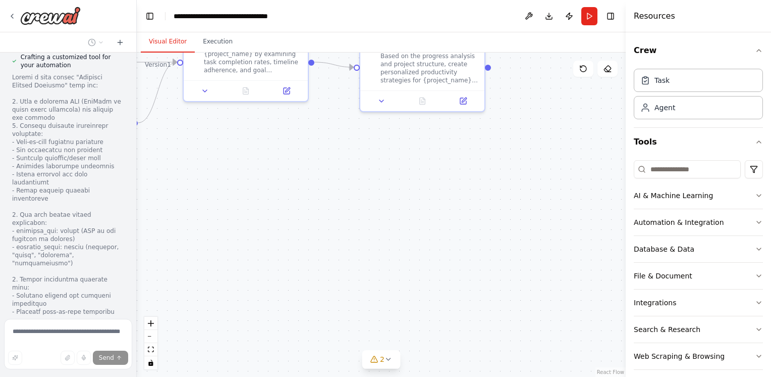
click at [137, 288] on div "Create a crew that helps organize your personal projects, sets reminders for im…" at bounding box center [385, 188] width 771 height 377
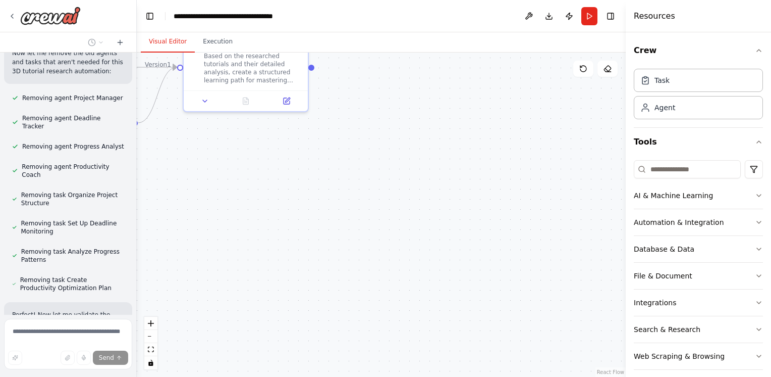
scroll to position [4905, 0]
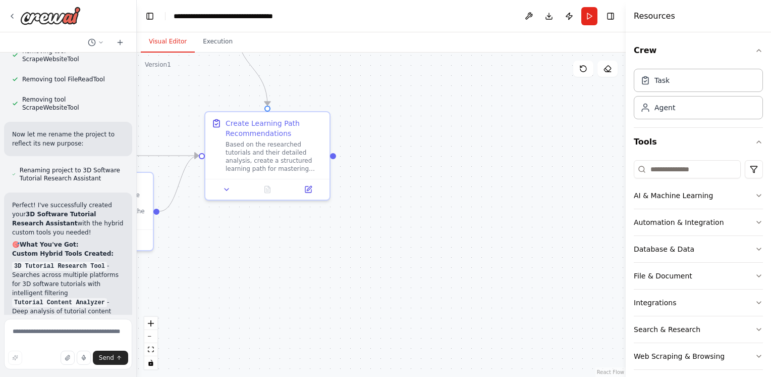
drag, startPoint x: 206, startPoint y: 275, endPoint x: 253, endPoint y: 398, distance: 132.1
click at [253, 376] on html "Create a crew that helps organize your personal projects, sets reminders for im…" at bounding box center [385, 188] width 771 height 377
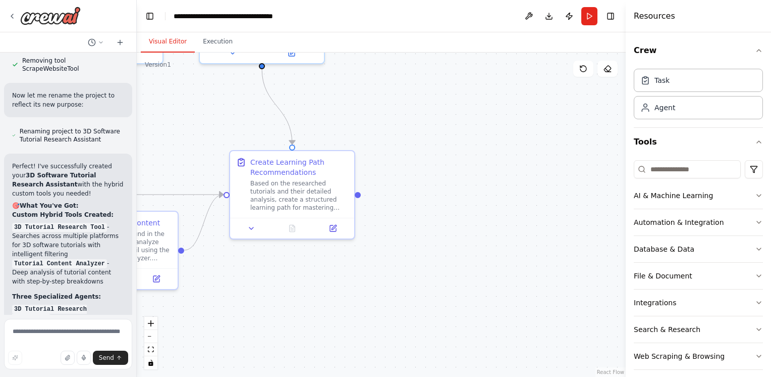
drag, startPoint x: 305, startPoint y: 347, endPoint x: 323, endPoint y: 367, distance: 26.8
click at [323, 367] on div ".deletable-edge-delete-btn { width: 20px; height: 20px; border: 0px solid #ffff…" at bounding box center [381, 215] width 489 height 324
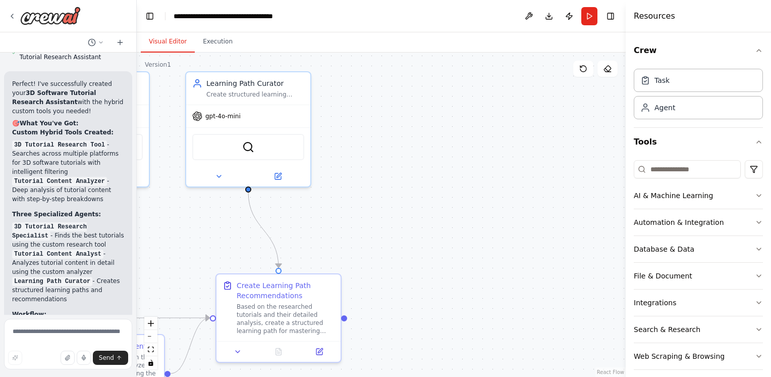
drag, startPoint x: 509, startPoint y: 205, endPoint x: 530, endPoint y: 366, distance: 161.9
click at [530, 366] on div ".deletable-edge-delete-btn { width: 20px; height: 20px; border: 0px solid #ffff…" at bounding box center [381, 215] width 489 height 324
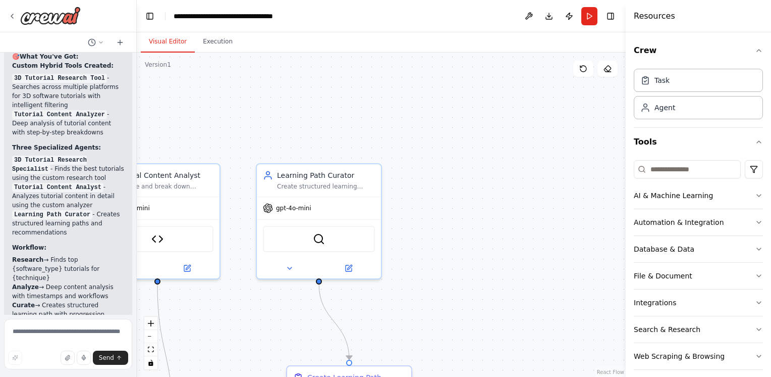
drag, startPoint x: 404, startPoint y: 237, endPoint x: 427, endPoint y: 276, distance: 44.8
click at [427, 276] on div ".deletable-edge-delete-btn { width: 20px; height: 20px; border: 0px solid #ffff…" at bounding box center [381, 215] width 489 height 324
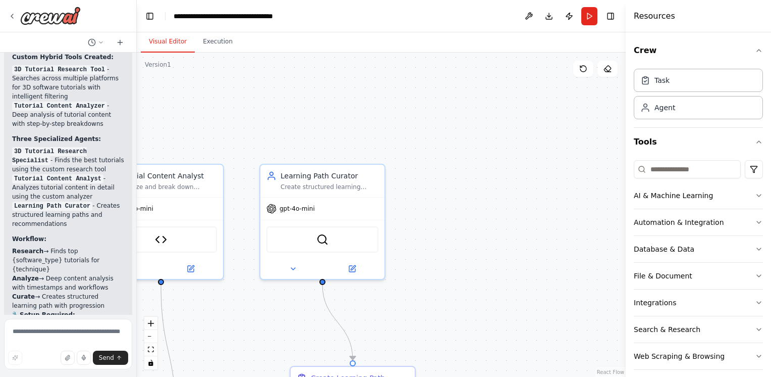
scroll to position [5450, 0]
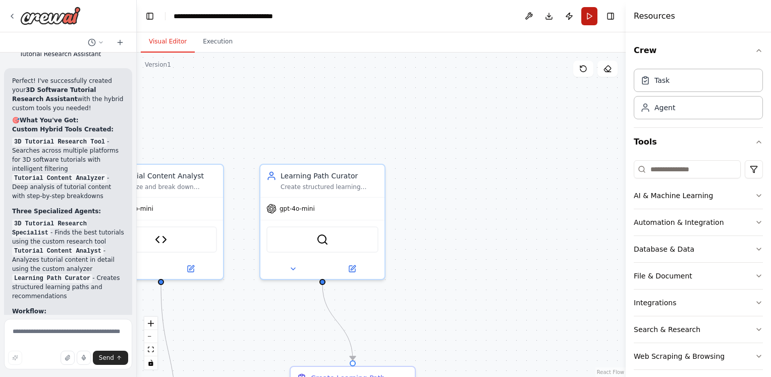
click at [584, 9] on button "Run" at bounding box center [590, 16] width 16 height 18
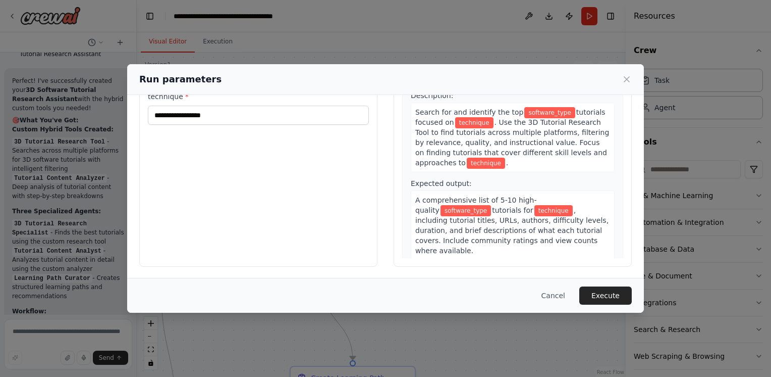
scroll to position [0, 0]
click at [625, 80] on icon at bounding box center [627, 79] width 10 height 10
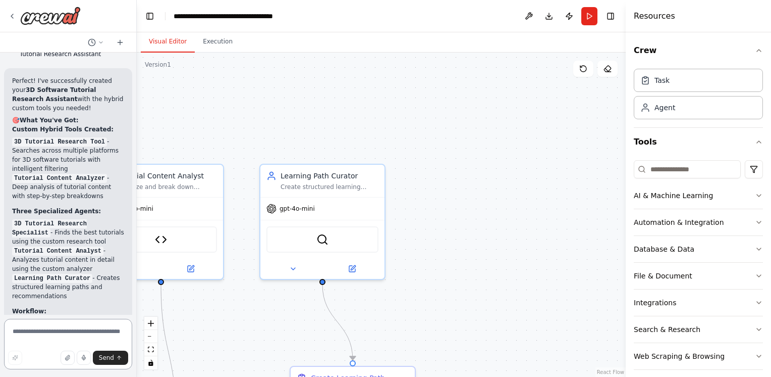
click at [107, 330] on textarea at bounding box center [68, 344] width 128 height 50
click at [12, 19] on icon at bounding box center [12, 16] width 8 height 8
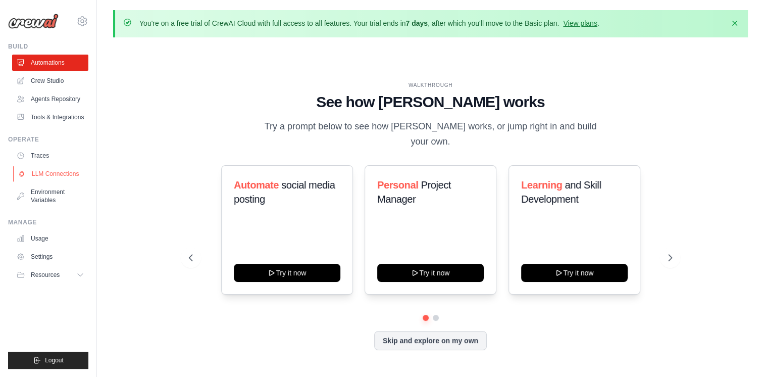
click at [63, 171] on link "LLM Connections" at bounding box center [51, 174] width 76 height 16
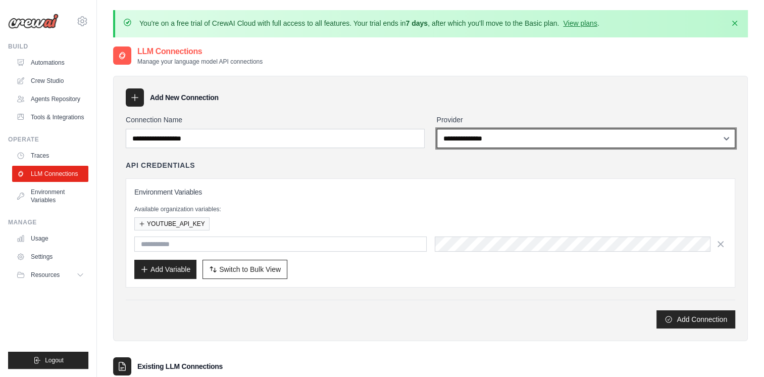
click at [475, 143] on select "**********" at bounding box center [586, 138] width 299 height 19
select select "**********"
click at [437, 129] on select "**********" at bounding box center [586, 138] width 299 height 19
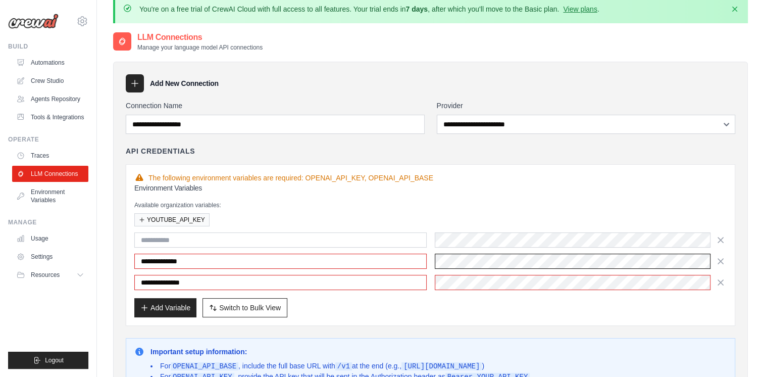
scroll to position [11, 0]
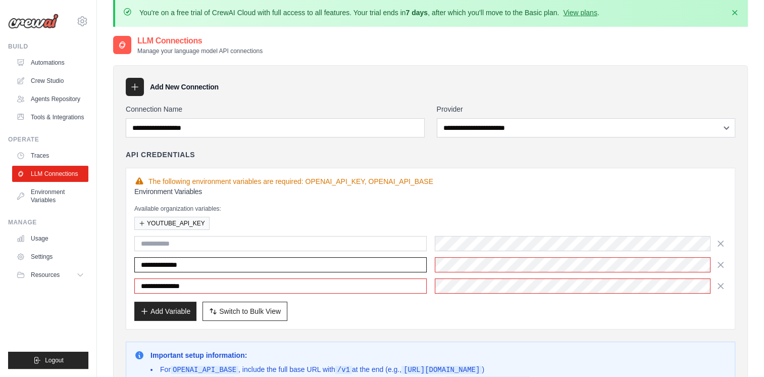
click at [316, 266] on input "**********" at bounding box center [280, 264] width 292 height 15
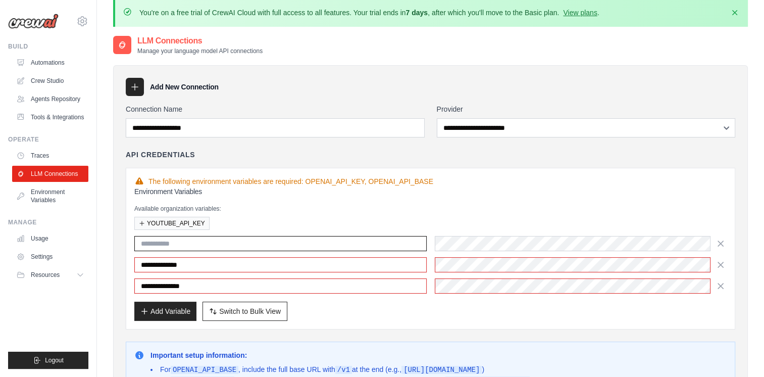
click at [280, 237] on input "text" at bounding box center [280, 243] width 292 height 15
click at [274, 204] on p "Available organization variables:" at bounding box center [430, 208] width 592 height 8
click at [139, 82] on icon at bounding box center [135, 87] width 10 height 10
click at [134, 88] on icon at bounding box center [135, 87] width 7 height 7
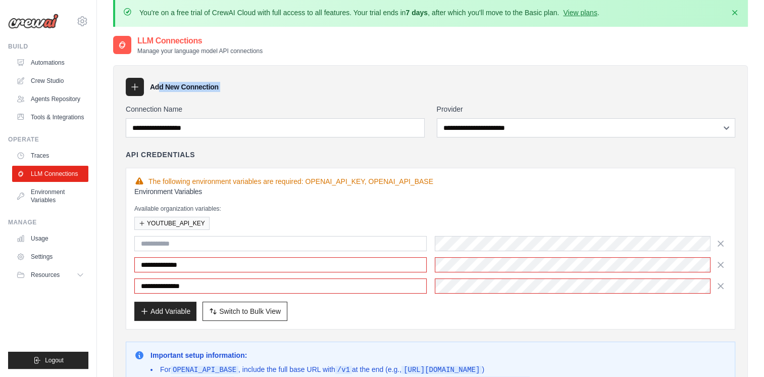
click at [134, 88] on icon at bounding box center [135, 87] width 10 height 10
click at [294, 78] on div "Add New Connection" at bounding box center [430, 87] width 609 height 18
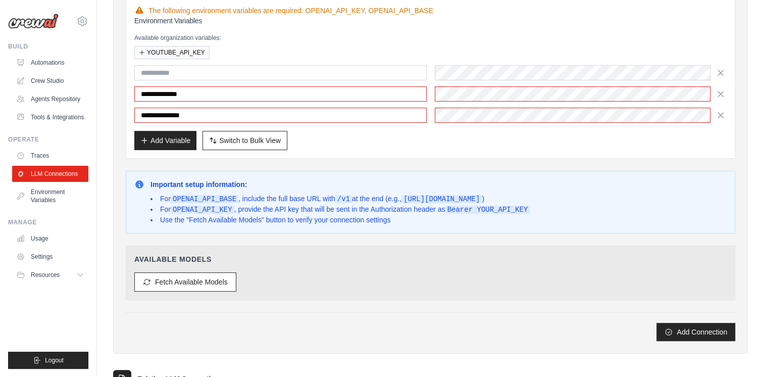
scroll to position [271, 0]
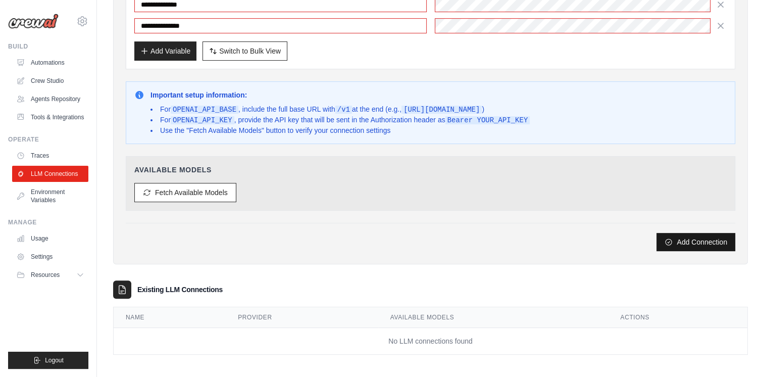
click at [693, 241] on button "Add Connection" at bounding box center [695, 242] width 79 height 18
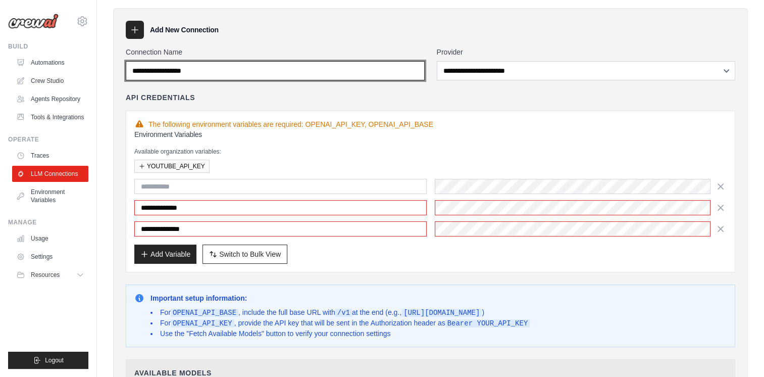
scroll to position [65, 0]
